Goal: Information Seeking & Learning: Check status

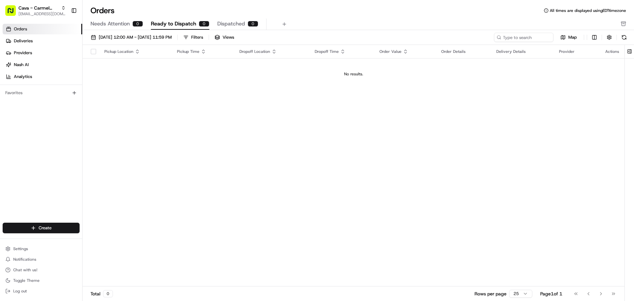
click at [34, 31] on link "Orders" at bounding box center [43, 29] width 80 height 11
click at [99, 35] on span "08/22/2025 12:00 AM - 08/22/2025 11:59 PM" at bounding box center [135, 37] width 73 height 6
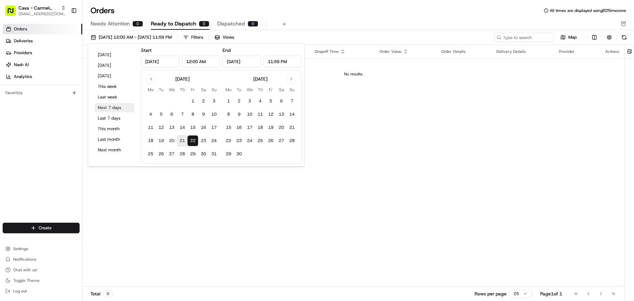
click at [112, 107] on button "Next 7 days" at bounding box center [115, 107] width 40 height 9
type input "Aug 21, 2025"
type input "Aug 28, 2025"
click at [303, 157] on div "Today Yesterday Tomorrow This week Last week Next 7 days Last 7 days This month…" at bounding box center [196, 104] width 217 height 123
click at [354, 162] on div "Pickup Location Pickup Time Dropoff Location Dropoff Time Order Value Order Det…" at bounding box center [354, 165] width 542 height 241
